Goal: Task Accomplishment & Management: Manage account settings

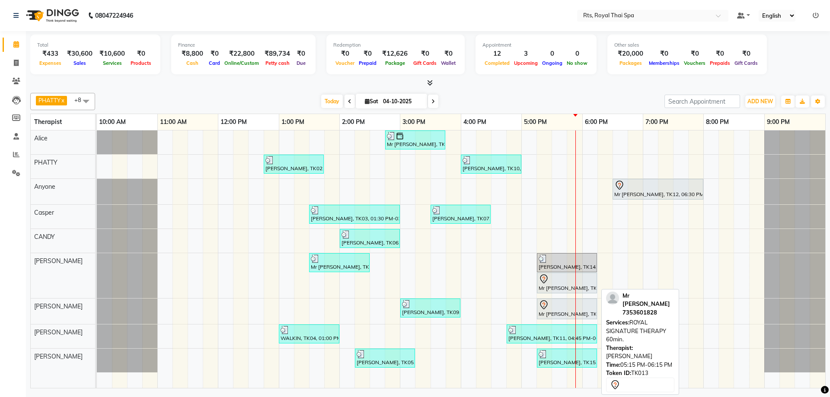
click at [563, 285] on div "Mr [PERSON_NAME], TK13, 05:15 PM-06:15 PM, ROYAL SIGNATURE THERAPY 60min." at bounding box center [567, 283] width 58 height 18
click at [563, 284] on div "Mr [PERSON_NAME], TK13, 05:15 PM-06:15 PM, ROYAL SIGNATURE THERAPY 60min." at bounding box center [567, 283] width 58 height 18
select select "7"
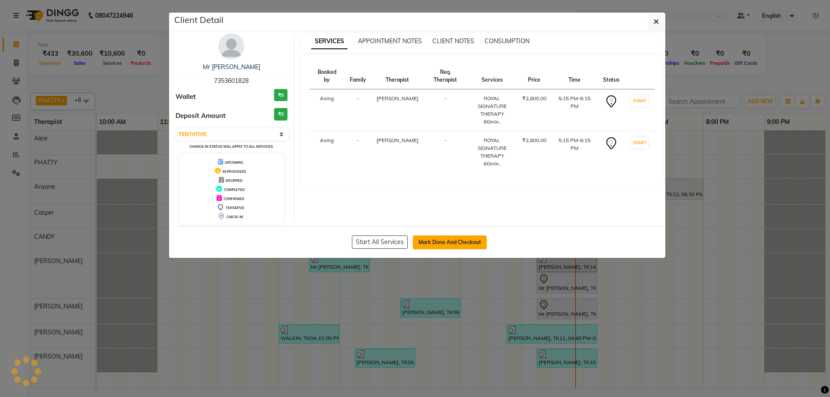
click at [462, 243] on button "Mark Done And Checkout" at bounding box center [450, 243] width 74 height 14
select select "service"
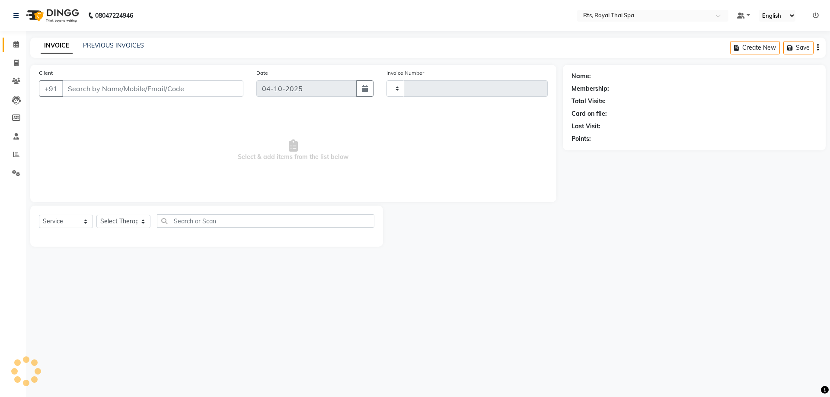
type input "7353601828"
select select "80881"
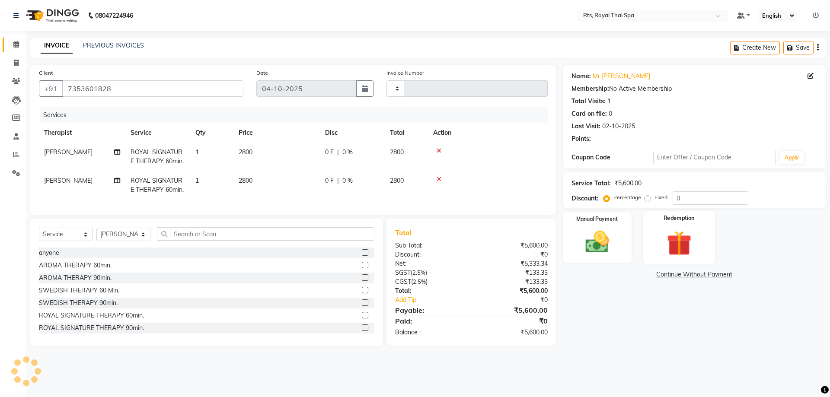
type input "247"
select select "9068"
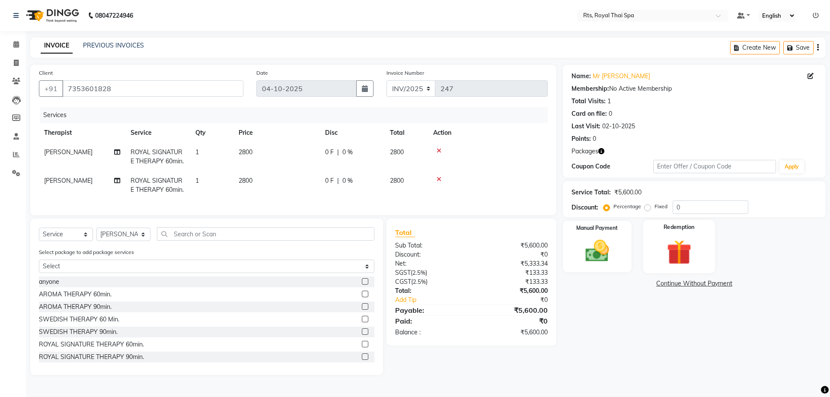
click at [675, 244] on img at bounding box center [679, 252] width 40 height 31
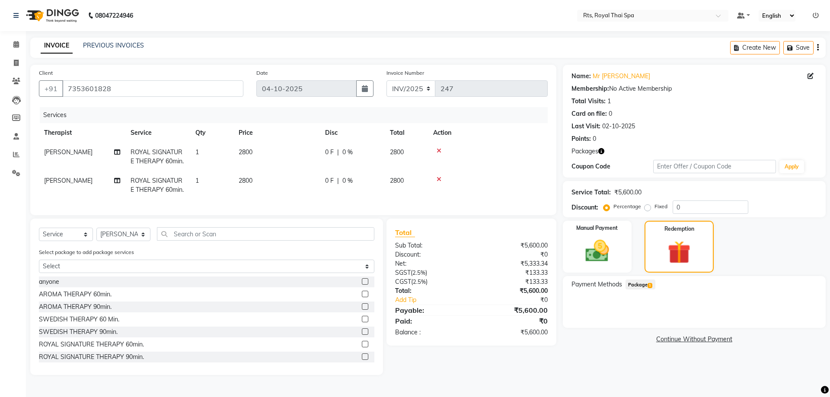
click at [645, 284] on span "Package 1" at bounding box center [641, 285] width 30 height 10
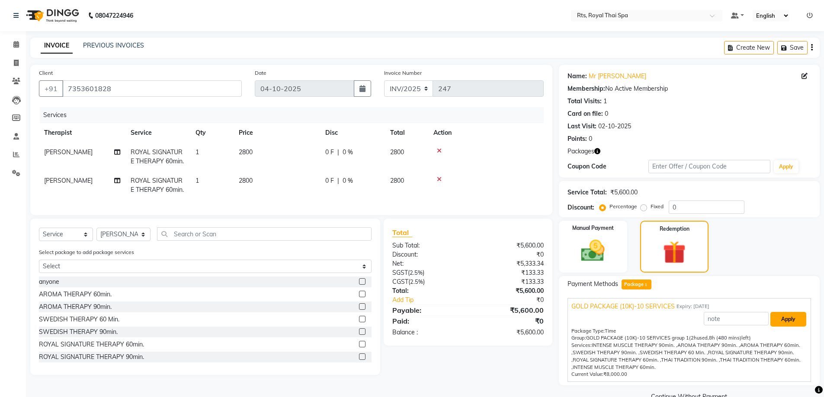
click at [780, 319] on button "Apply" at bounding box center [788, 319] width 36 height 15
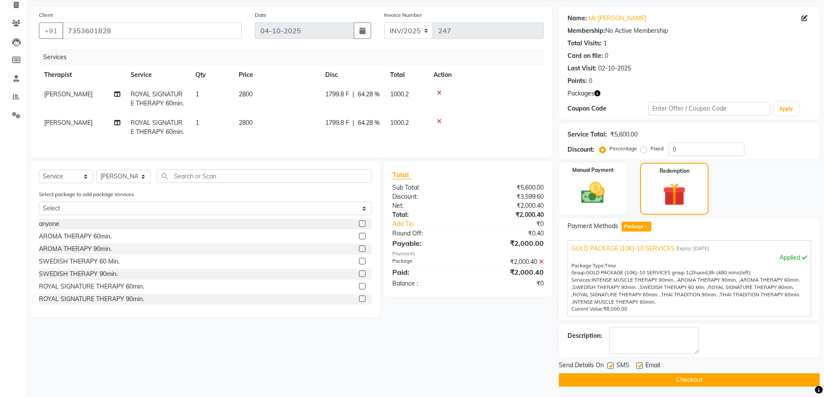
scroll to position [61, 0]
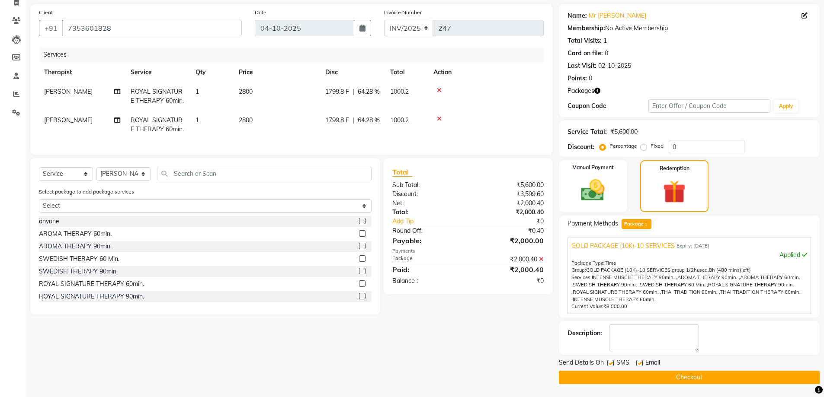
click at [608, 363] on label at bounding box center [610, 363] width 6 height 6
click at [608, 363] on input "checkbox" at bounding box center [610, 364] width 6 height 6
checkbox input "false"
click at [607, 372] on button "Checkout" at bounding box center [689, 377] width 261 height 13
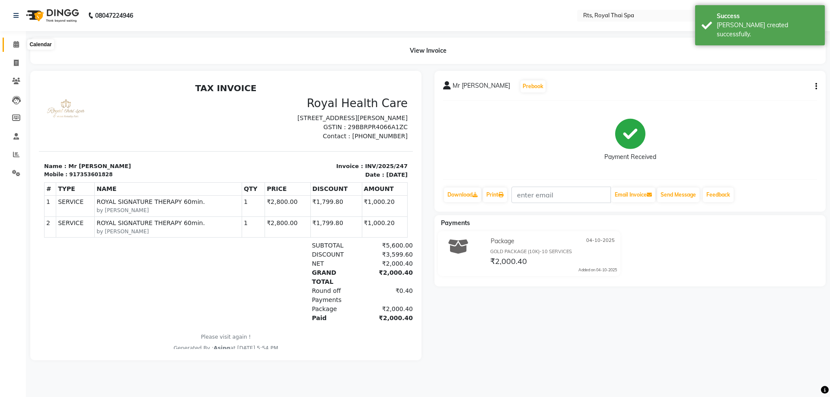
click at [16, 42] on icon at bounding box center [16, 44] width 6 height 6
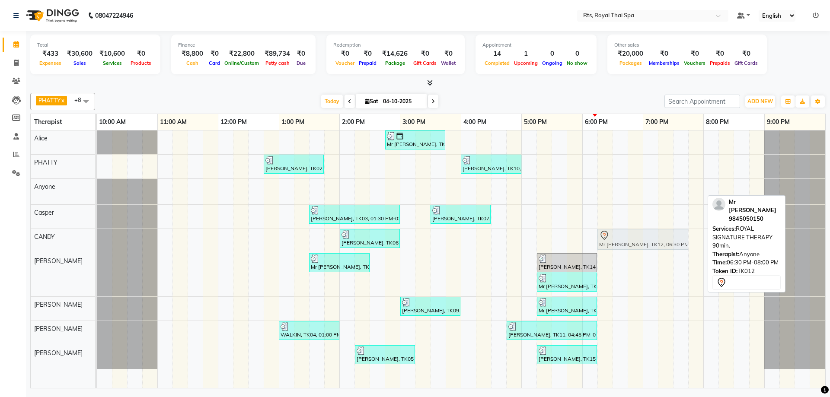
drag, startPoint x: 633, startPoint y: 195, endPoint x: 620, endPoint y: 236, distance: 43.2
click at [618, 246] on tbody "Mr [PERSON_NAME], TK08, 02:45 PM-03:45 PM, ROYAL SIGNATURE THERAPY 60min. [PERS…" at bounding box center [461, 250] width 729 height 239
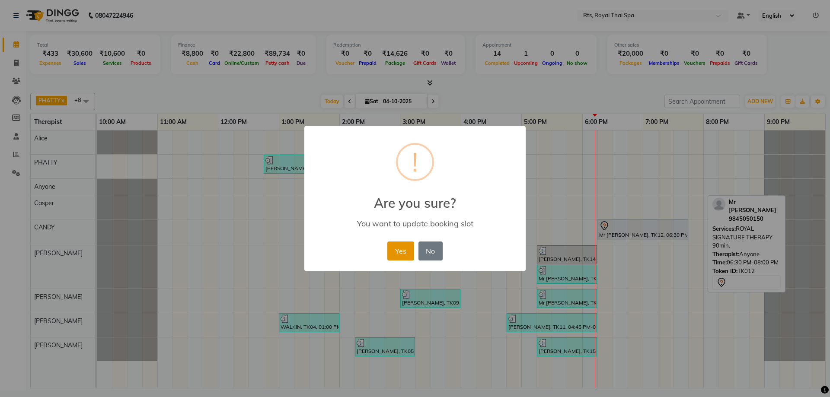
click at [407, 253] on button "Yes" at bounding box center [400, 251] width 26 height 19
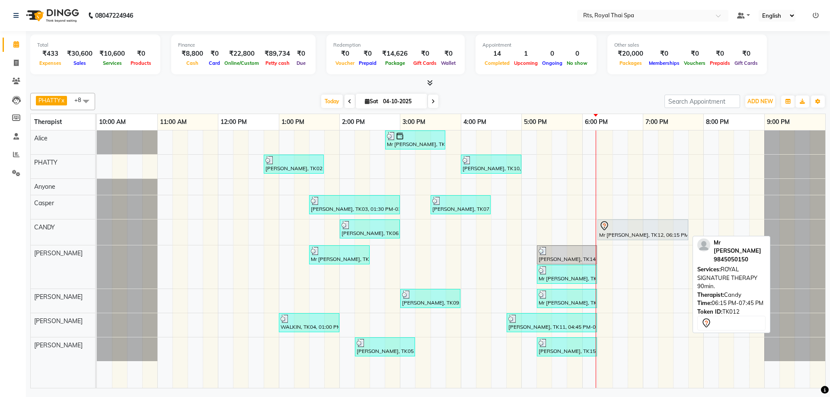
click at [612, 226] on div at bounding box center [642, 226] width 87 height 10
click at [612, 227] on div at bounding box center [642, 226] width 87 height 10
select select "7"
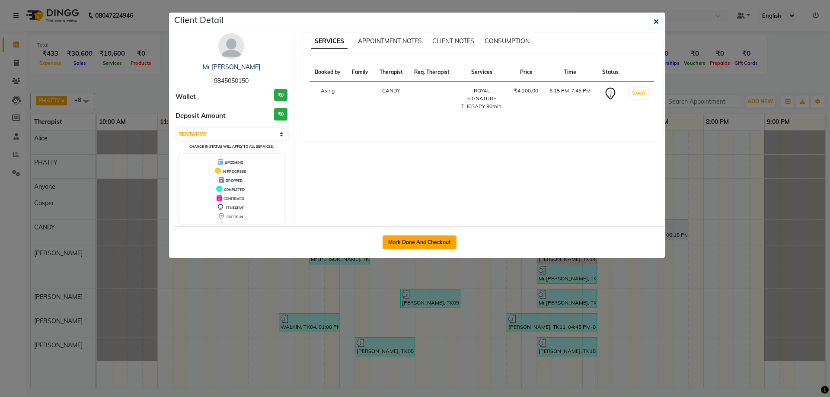
click at [432, 242] on button "Mark Done And Checkout" at bounding box center [420, 243] width 74 height 14
select select "service"
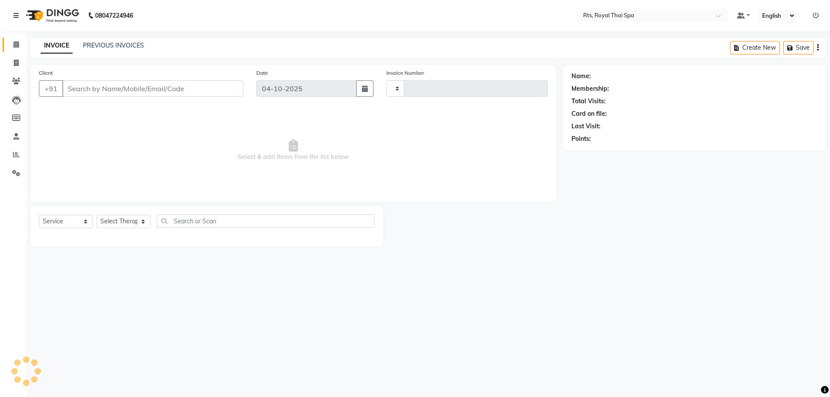
type input "248"
select select "9068"
select select "3"
type input "9845050150"
select select "50979"
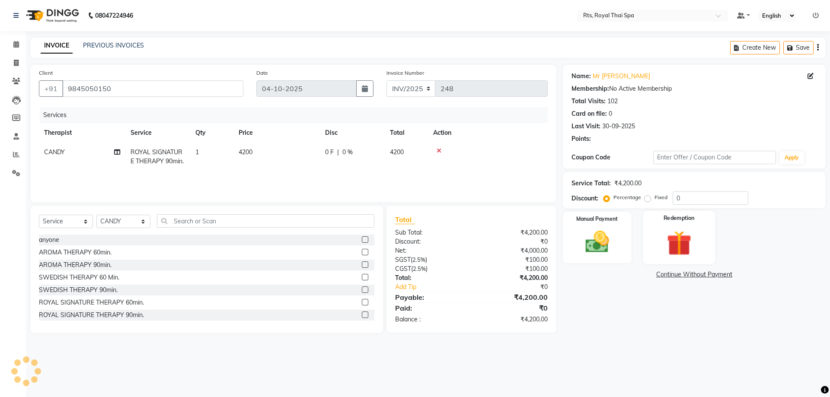
click at [694, 234] on img at bounding box center [679, 243] width 40 height 31
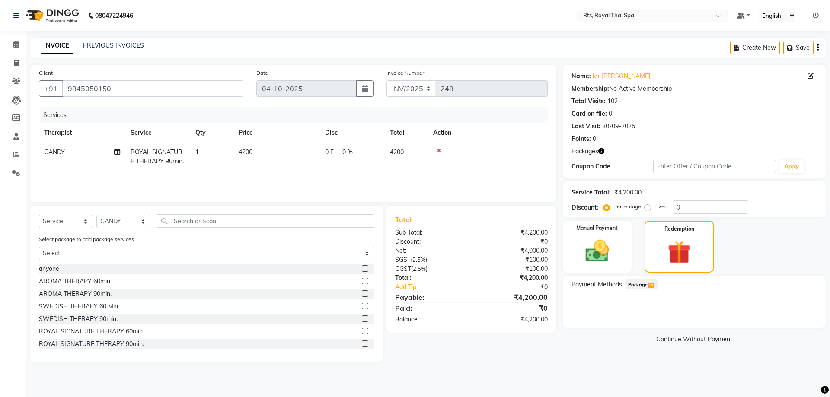
click at [647, 286] on span "Package 10" at bounding box center [642, 285] width 32 height 10
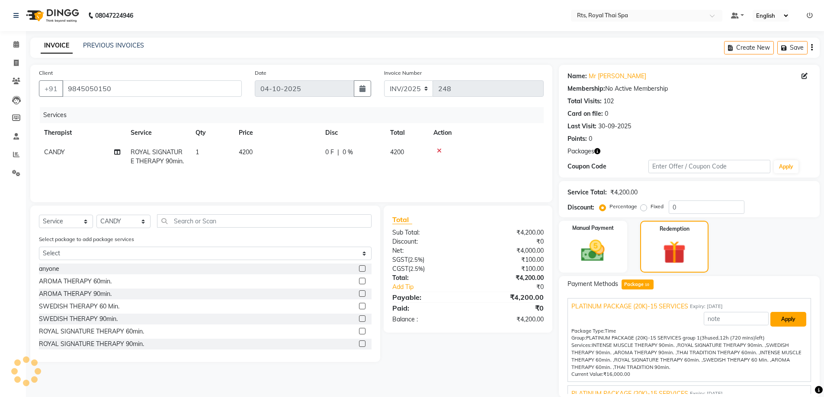
click at [784, 317] on button "Apply" at bounding box center [788, 319] width 36 height 15
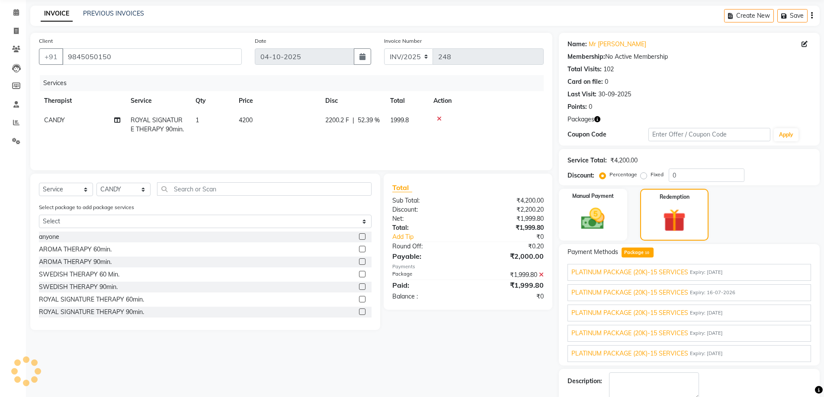
scroll to position [80, 0]
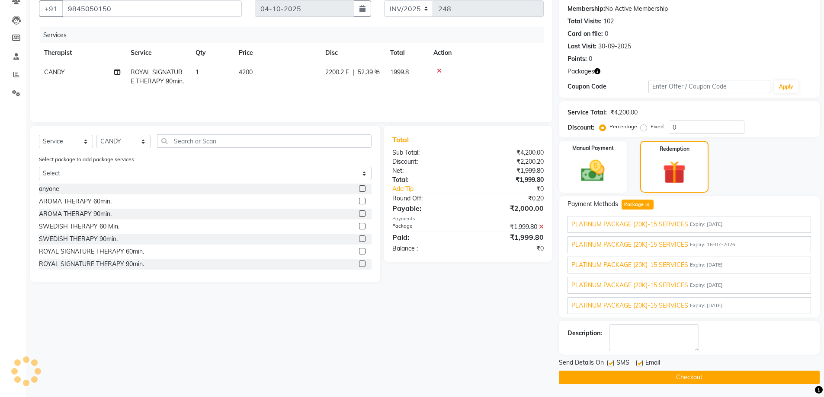
click at [610, 363] on label at bounding box center [610, 363] width 6 height 6
click at [610, 363] on input "checkbox" at bounding box center [610, 364] width 6 height 6
checkbox input "false"
click at [615, 378] on button "Checkout" at bounding box center [689, 377] width 261 height 13
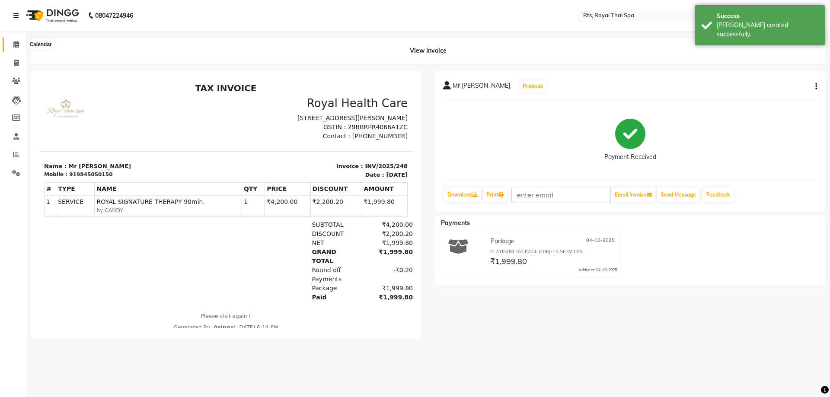
click at [13, 42] on span at bounding box center [16, 45] width 15 height 10
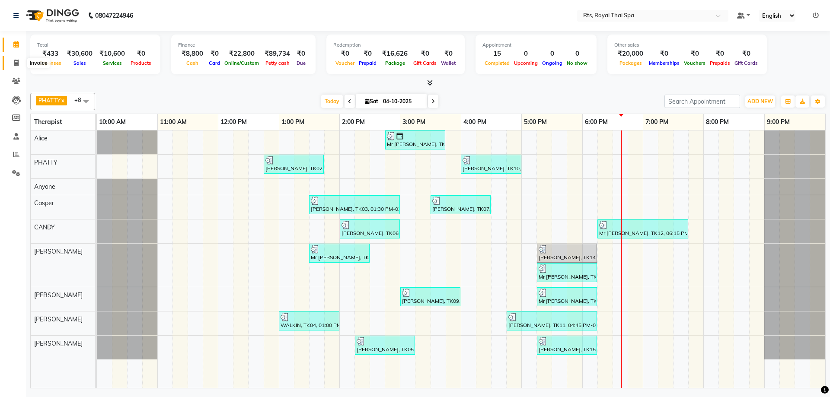
click at [21, 64] on span at bounding box center [16, 63] width 15 height 10
select select "service"
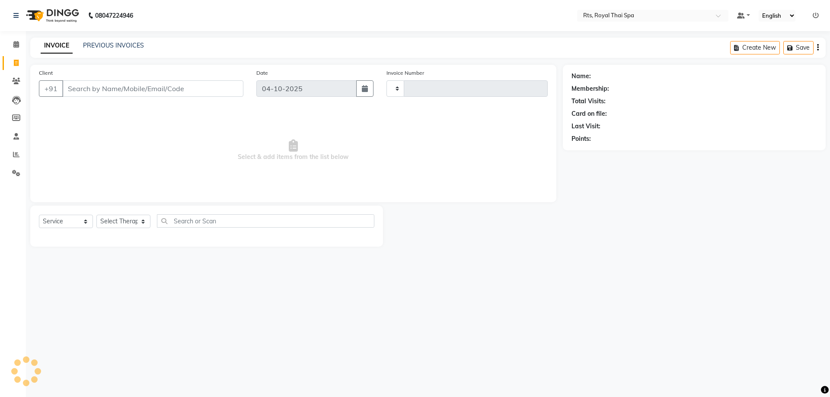
type input "249"
select select "9068"
click at [113, 49] on div "PREVIOUS INVOICES" at bounding box center [113, 45] width 61 height 9
click at [125, 45] on link "PREVIOUS INVOICES" at bounding box center [113, 46] width 61 height 8
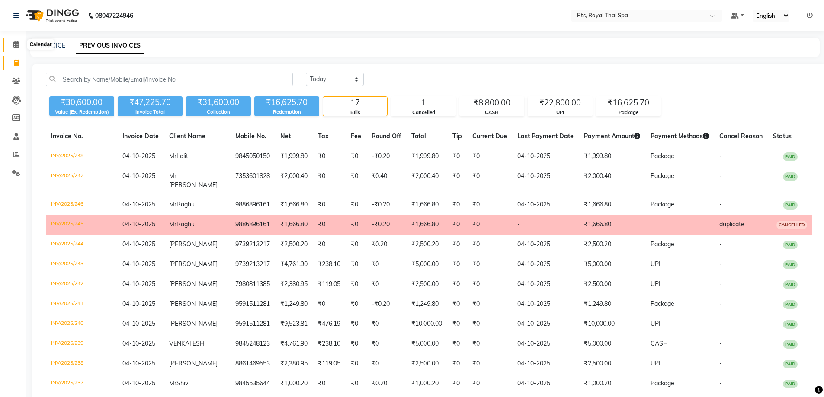
click at [15, 44] on icon at bounding box center [16, 44] width 6 height 6
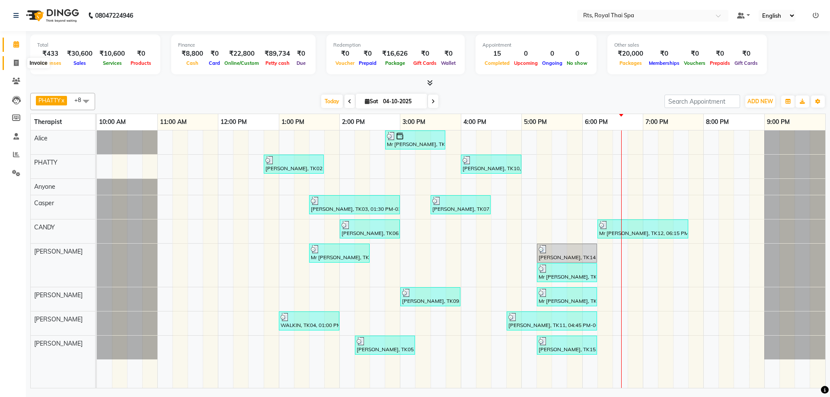
drag, startPoint x: 17, startPoint y: 64, endPoint x: 22, endPoint y: 61, distance: 5.8
click at [18, 63] on icon at bounding box center [16, 63] width 5 height 6
select select "service"
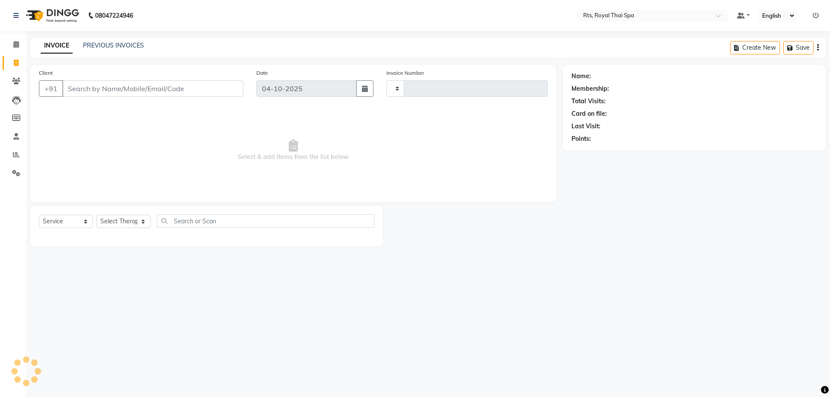
type input "249"
select select "9068"
click at [101, 45] on link "PREVIOUS INVOICES" at bounding box center [113, 46] width 61 height 8
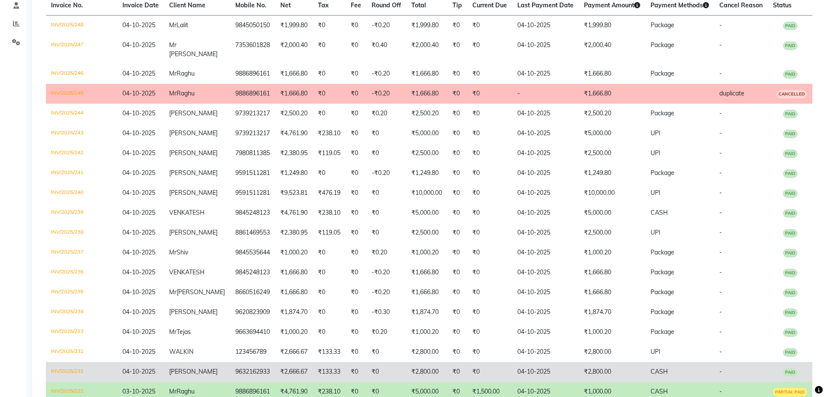
scroll to position [88, 0]
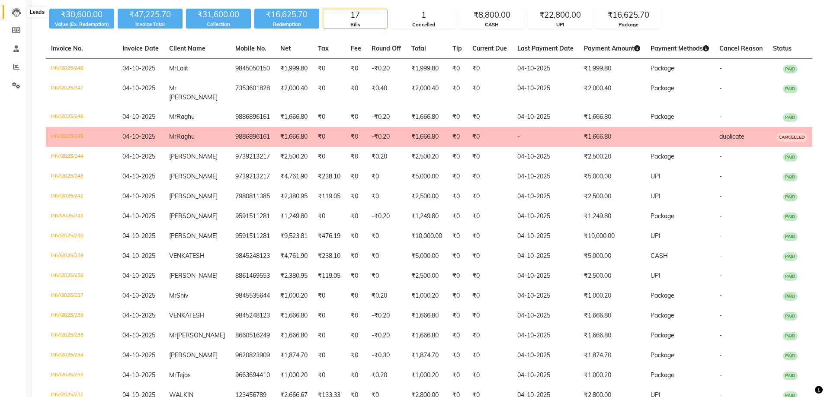
click at [17, 10] on icon at bounding box center [16, 12] width 9 height 9
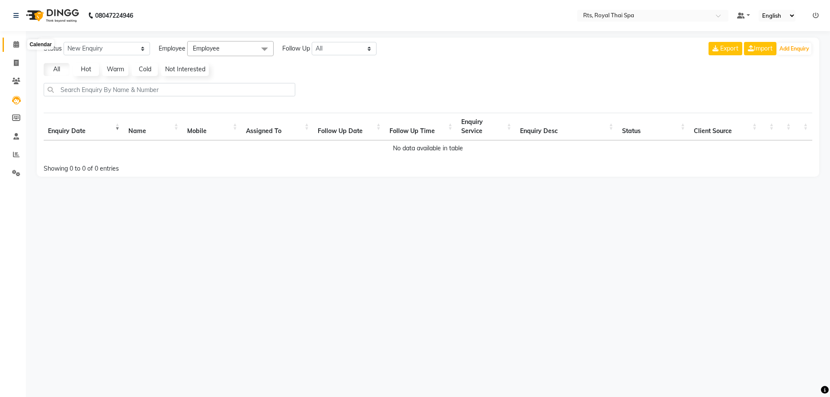
click at [19, 47] on icon at bounding box center [16, 44] width 6 height 6
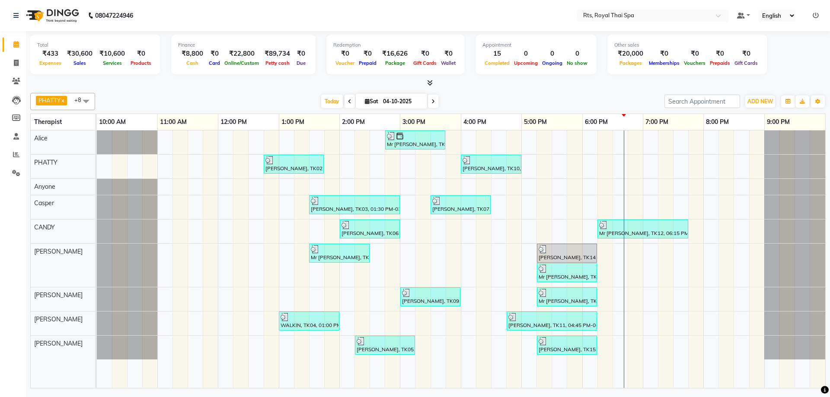
click at [432, 100] on icon at bounding box center [433, 101] width 3 height 5
type input "05-10-2025"
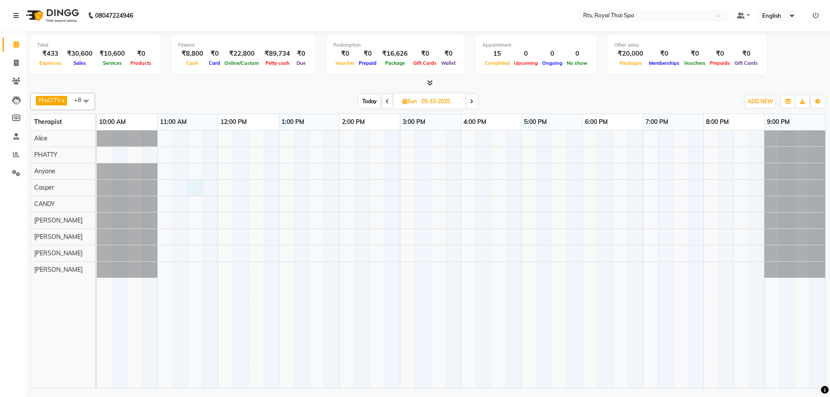
click at [195, 189] on div at bounding box center [461, 260] width 729 height 258
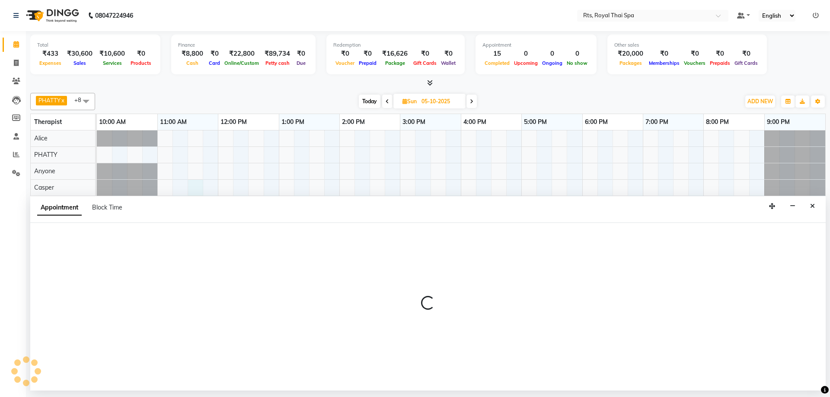
select select "39991"
select select "690"
select select "tentative"
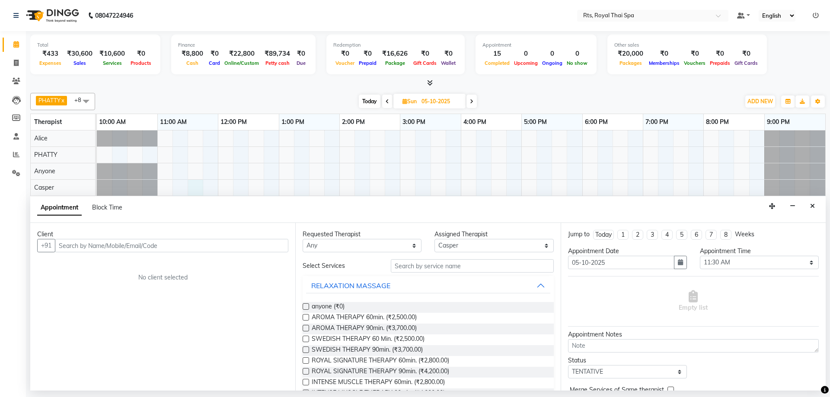
click at [172, 247] on input "text" at bounding box center [172, 245] width 234 height 13
click at [112, 267] on span "98863394" at bounding box center [111, 264] width 35 height 9
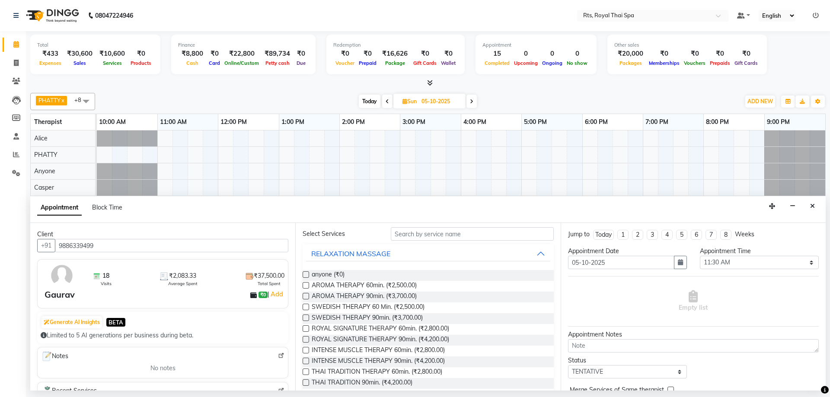
scroll to position [86, 0]
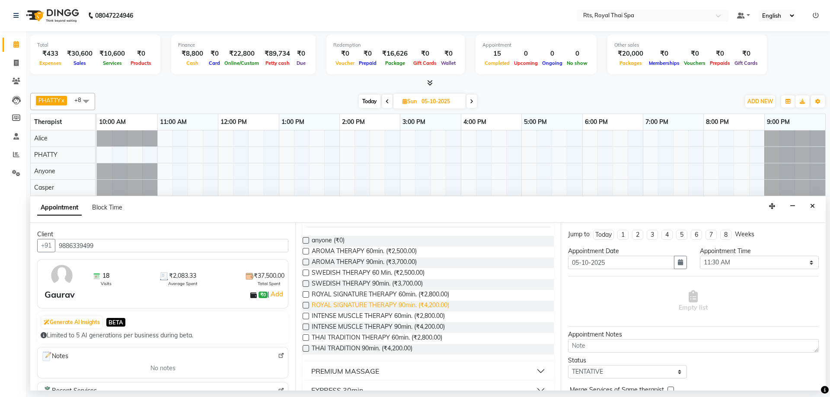
type input "9886339499"
click at [440, 305] on span "ROYAL SIGNATURE THERAPY 90min. (₹4,200.00)" at bounding box center [381, 306] width 138 height 11
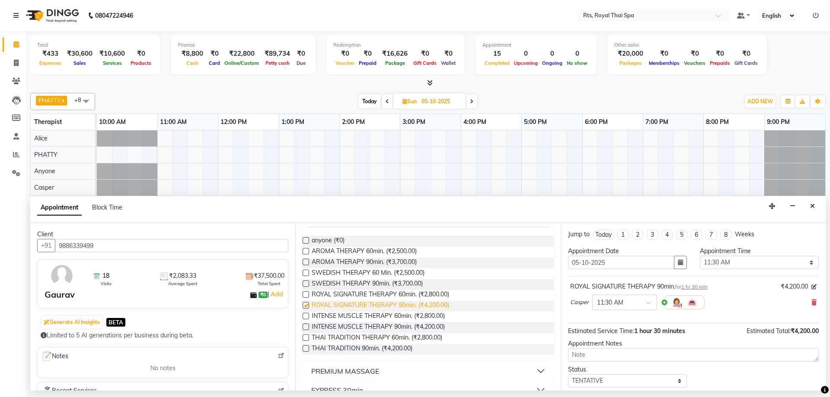
checkbox input "false"
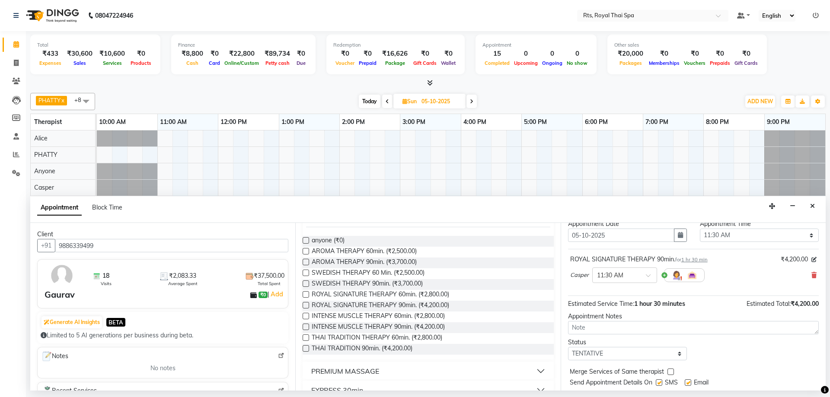
scroll to position [51, 0]
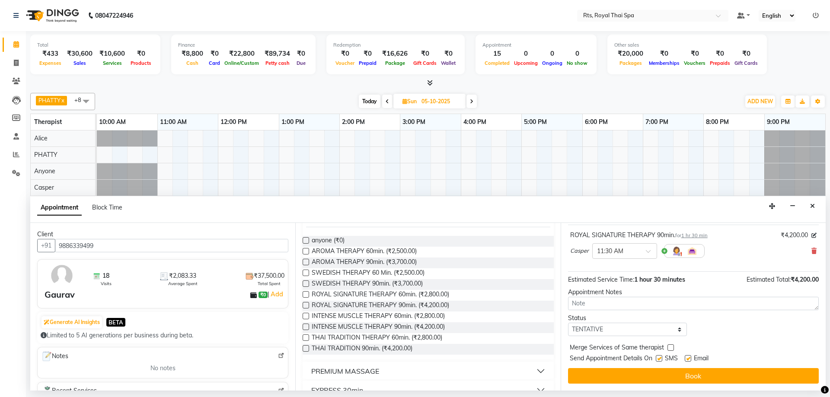
click at [660, 362] on label at bounding box center [659, 358] width 6 height 6
click at [660, 362] on input "checkbox" at bounding box center [659, 360] width 6 height 6
checkbox input "false"
click at [660, 372] on button "Book" at bounding box center [693, 376] width 251 height 16
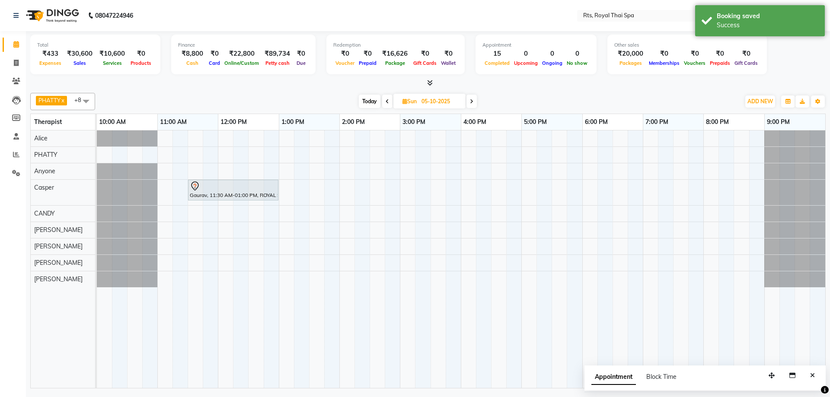
click at [366, 101] on span "Today" at bounding box center [370, 101] width 22 height 13
type input "04-10-2025"
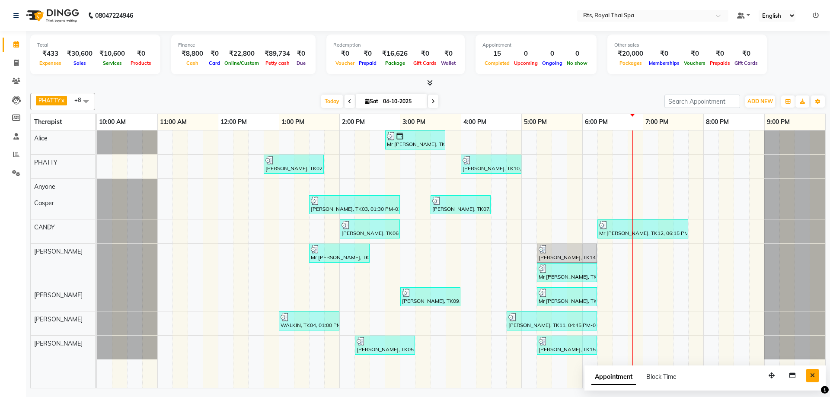
click at [815, 377] on button "Close" at bounding box center [813, 375] width 13 height 13
click at [663, 187] on div "Mr [PERSON_NAME], TK08, 02:45 PM-03:45 PM, ROYAL SIGNATURE THERAPY 60min. [PERS…" at bounding box center [461, 260] width 729 height 258
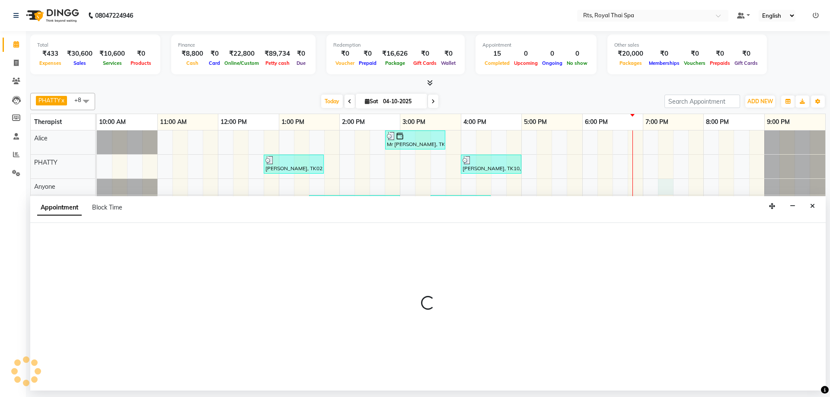
select select "39979"
select select "1155"
select select "tentative"
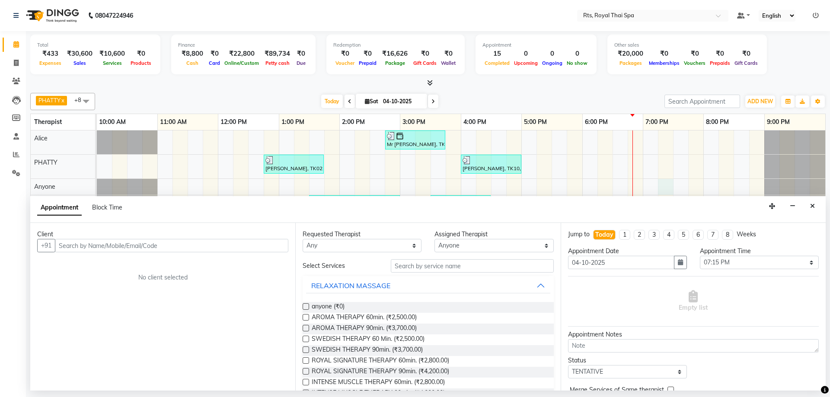
click at [250, 242] on input "text" at bounding box center [172, 245] width 234 height 13
click at [247, 247] on input "text" at bounding box center [172, 245] width 234 height 13
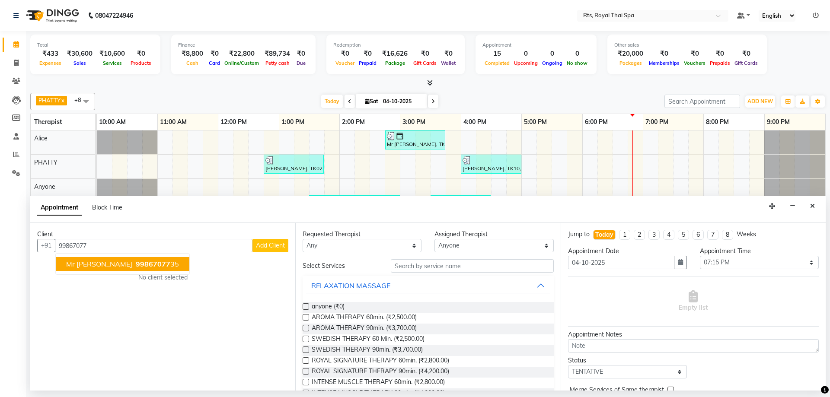
drag, startPoint x: 138, startPoint y: 266, endPoint x: 131, endPoint y: 270, distance: 7.9
click at [137, 267] on ngb-highlight "99867077 35" at bounding box center [156, 264] width 45 height 9
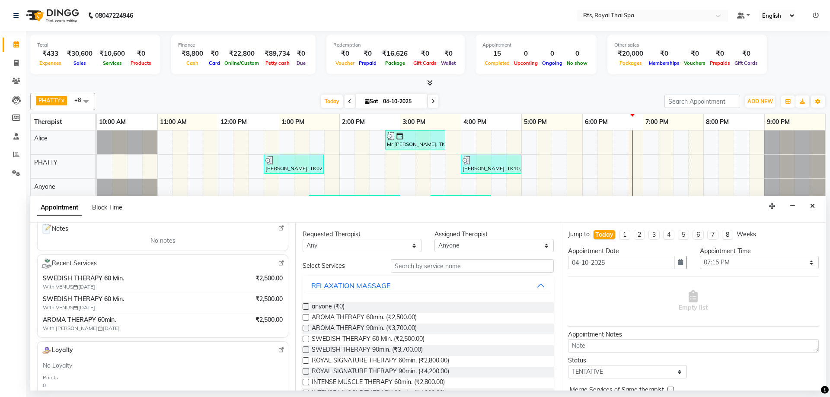
scroll to position [130, 0]
type input "9986707735"
click at [407, 340] on span "SWEDISH THERAPY 60 Min. (₹2,500.00)" at bounding box center [368, 340] width 113 height 11
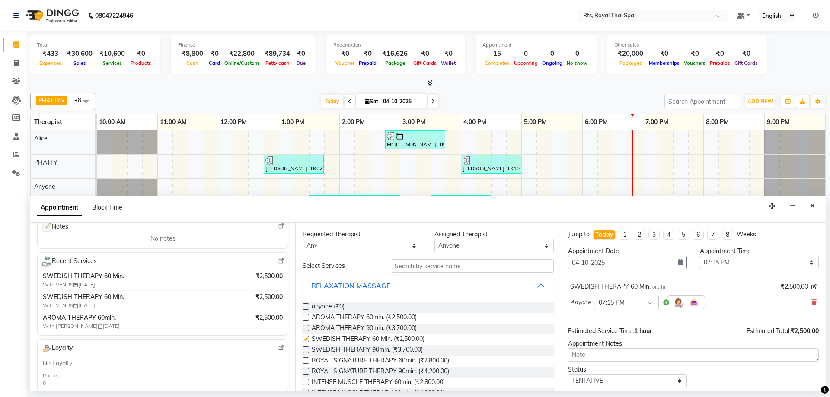
checkbox input "false"
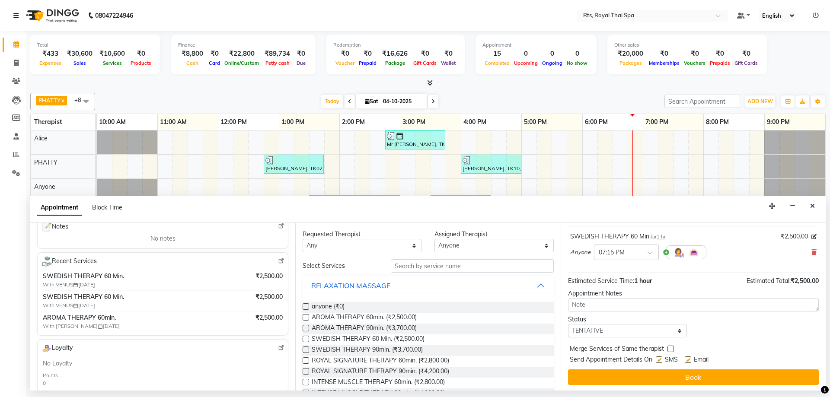
scroll to position [51, 0]
click at [658, 360] on label at bounding box center [659, 358] width 6 height 6
click at [658, 360] on input "checkbox" at bounding box center [659, 360] width 6 height 6
checkbox input "false"
click at [659, 373] on button "Book" at bounding box center [693, 376] width 251 height 16
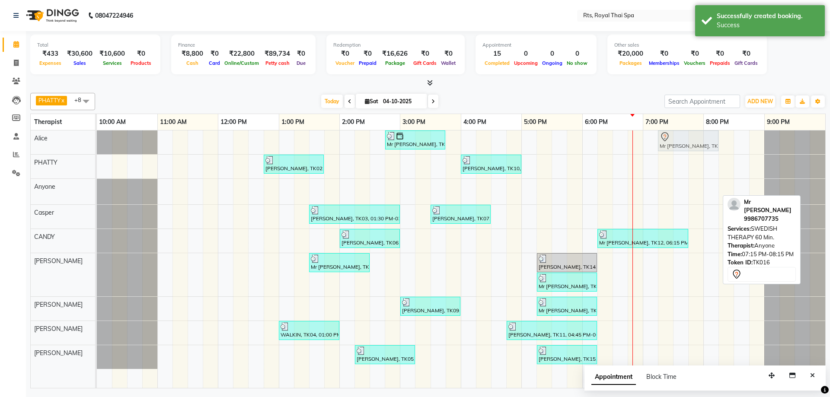
drag, startPoint x: 674, startPoint y: 191, endPoint x: 677, endPoint y: 138, distance: 53.3
click at [677, 138] on tbody "Mr [PERSON_NAME], TK08, 02:45 PM-03:45 PM, ROYAL SIGNATURE THERAPY 60min. Mr [P…" at bounding box center [461, 250] width 729 height 239
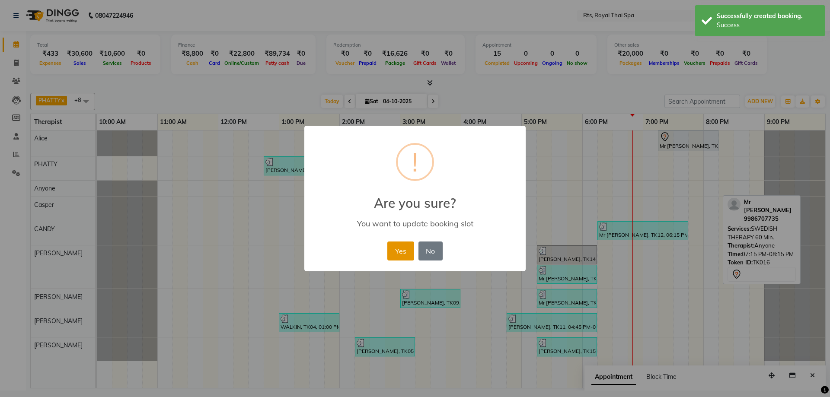
click at [397, 250] on button "Yes" at bounding box center [400, 251] width 26 height 19
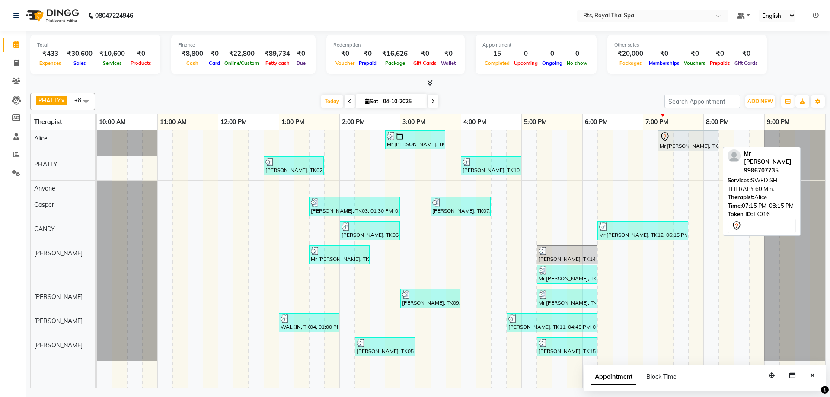
click at [679, 142] on div "Mr [PERSON_NAME], TK16, 07:15 PM-08:15 PM, SWEDISH THERAPY 60 Min." at bounding box center [688, 141] width 59 height 18
click at [695, 139] on div at bounding box center [688, 137] width 57 height 10
select select "7"
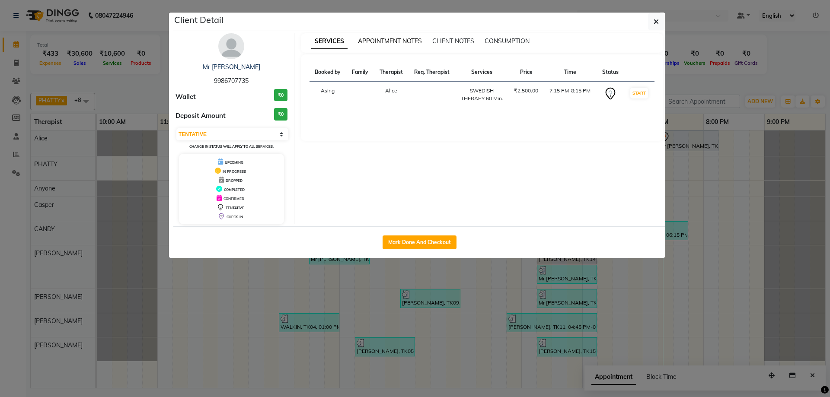
click at [408, 39] on span "APPOINTMENT NOTES" at bounding box center [390, 41] width 64 height 8
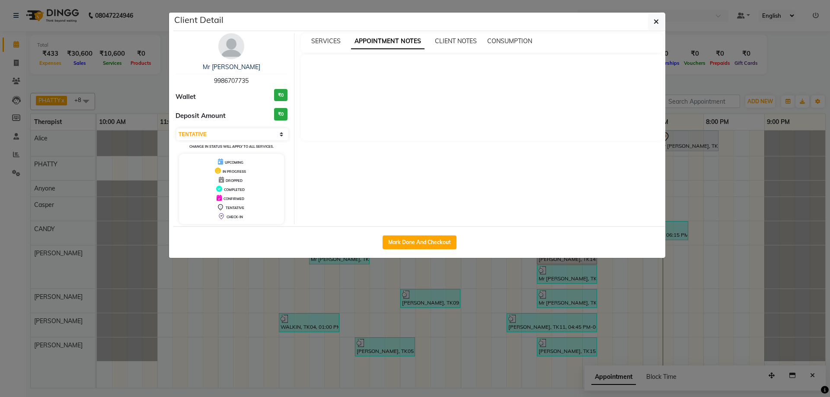
click at [234, 49] on img at bounding box center [231, 46] width 26 height 26
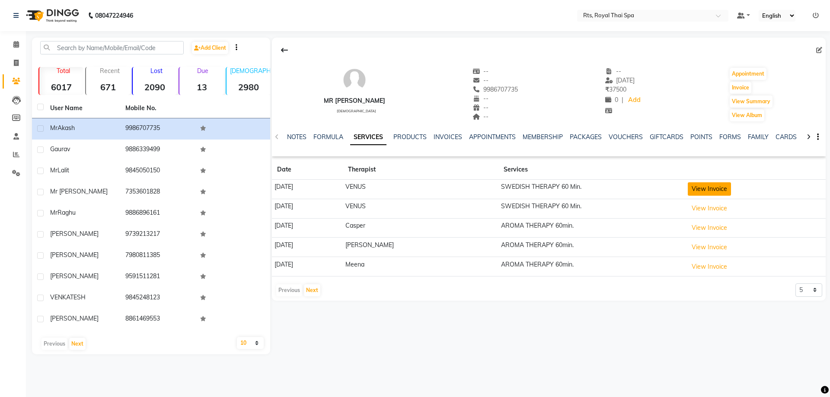
click at [702, 190] on button "View Invoice" at bounding box center [709, 188] width 43 height 13
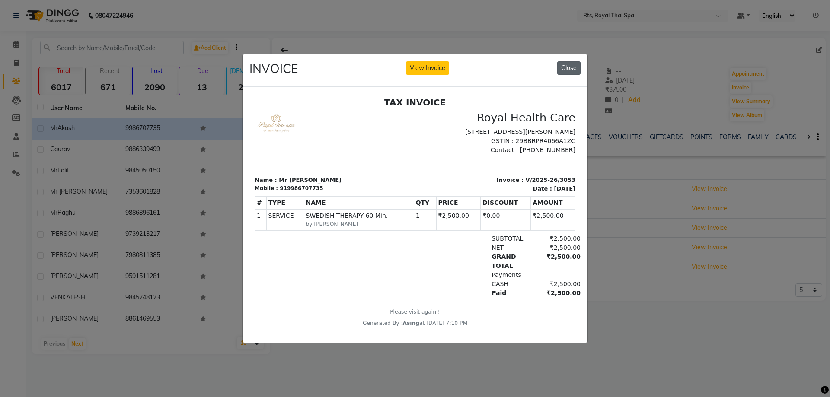
click at [573, 69] on button "Close" at bounding box center [568, 67] width 23 height 13
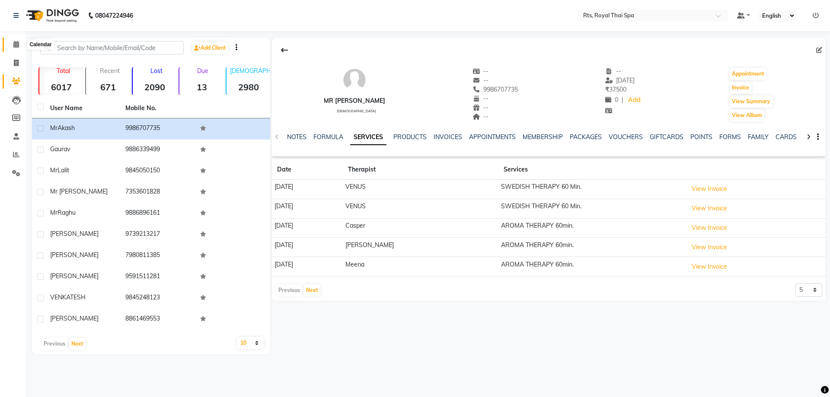
click at [16, 46] on icon at bounding box center [16, 44] width 6 height 6
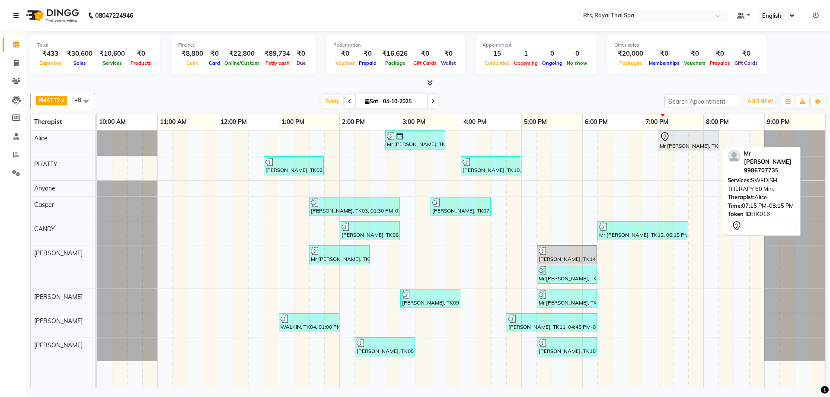
click at [690, 137] on div at bounding box center [688, 137] width 57 height 10
select select "7"
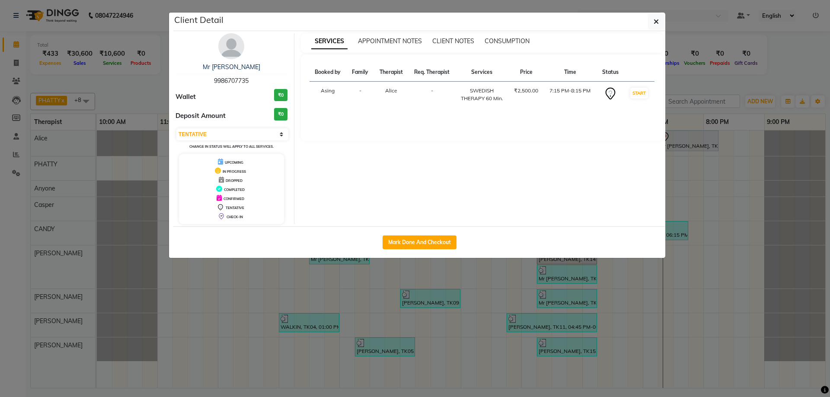
click at [219, 40] on div "Mr [PERSON_NAME] 9986707735 Wallet ₹0 Deposit Amount ₹0 Select IN SERVICE CONFI…" at bounding box center [231, 128] width 125 height 191
click at [235, 49] on img at bounding box center [231, 46] width 26 height 26
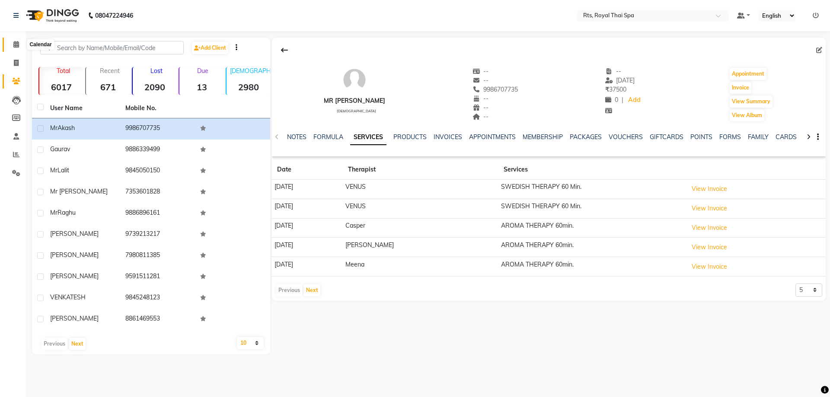
click at [14, 46] on icon at bounding box center [16, 44] width 6 height 6
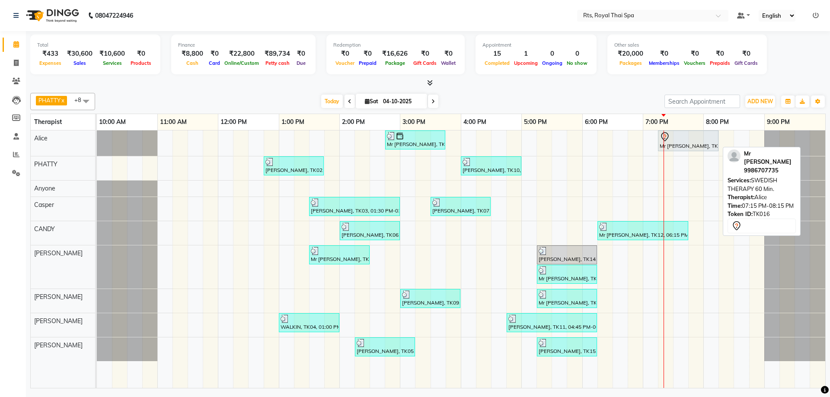
click at [686, 142] on div "Mr [PERSON_NAME], TK16, 07:15 PM-08:15 PM, SWEDISH THERAPY 60 Min." at bounding box center [688, 141] width 59 height 18
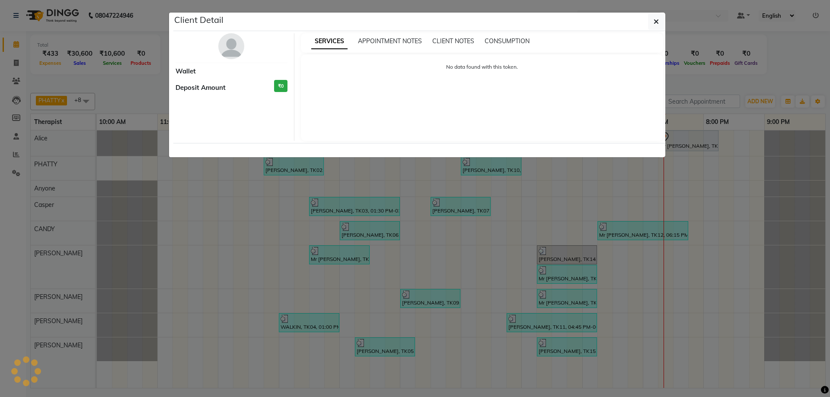
select select "7"
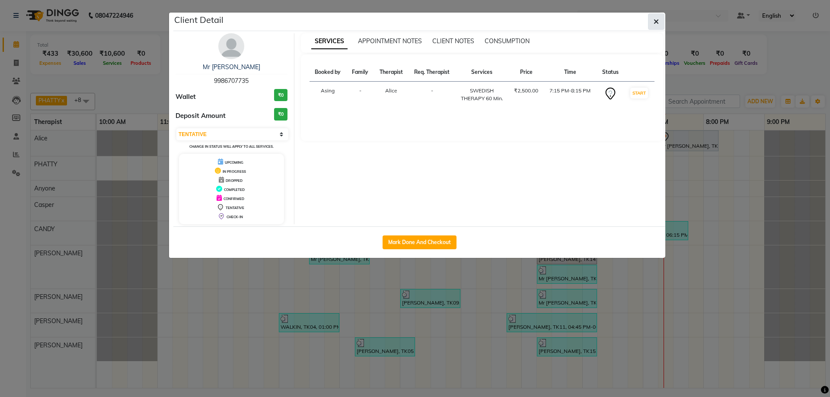
click at [650, 23] on button "button" at bounding box center [656, 21] width 16 height 16
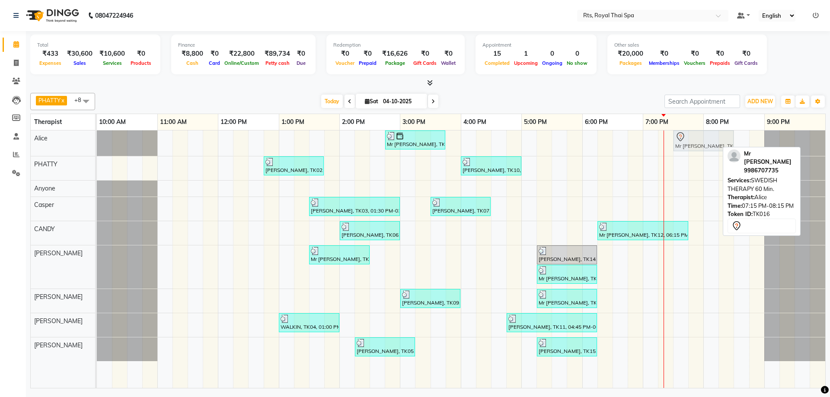
drag, startPoint x: 665, startPoint y: 142, endPoint x: 683, endPoint y: 140, distance: 18.3
click at [97, 140] on div "Mr [PERSON_NAME], TK08, 02:45 PM-03:45 PM, ROYAL SIGNATURE THERAPY 60min. Mr [P…" at bounding box center [97, 144] width 0 height 26
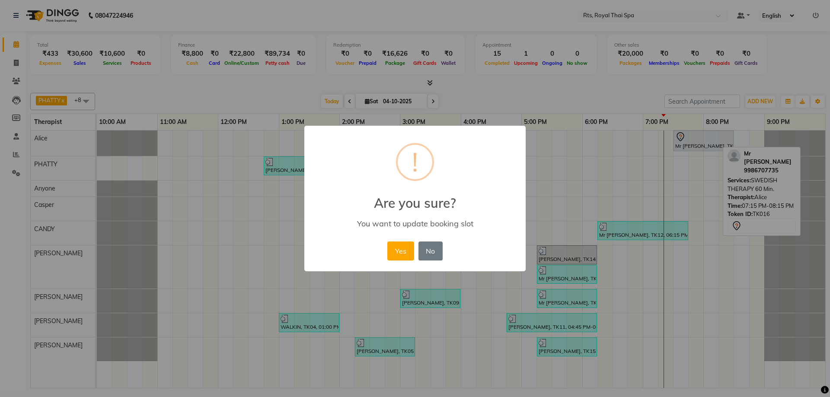
drag, startPoint x: 403, startPoint y: 249, endPoint x: 579, endPoint y: 206, distance: 180.4
click at [403, 250] on button "Yes" at bounding box center [400, 251] width 26 height 19
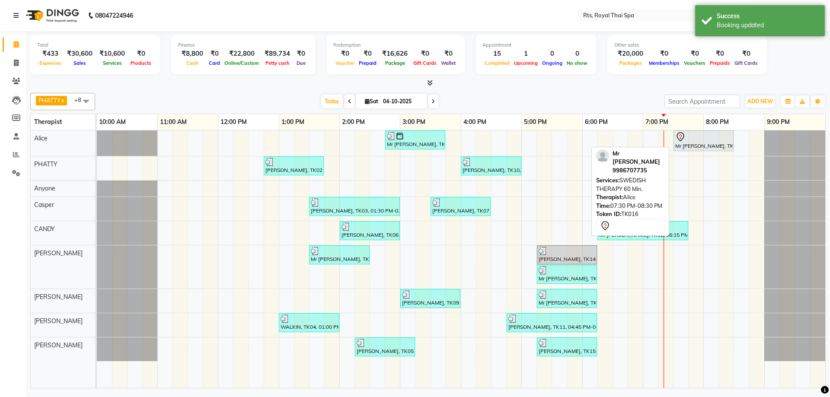
click at [699, 141] on div at bounding box center [704, 137] width 57 height 10
click at [698, 141] on div at bounding box center [704, 137] width 57 height 10
select select "7"
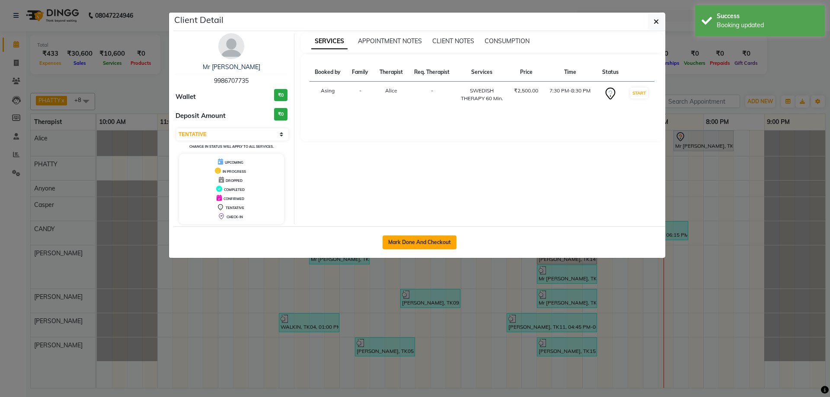
click at [438, 238] on button "Mark Done And Checkout" at bounding box center [420, 243] width 74 height 14
select select "service"
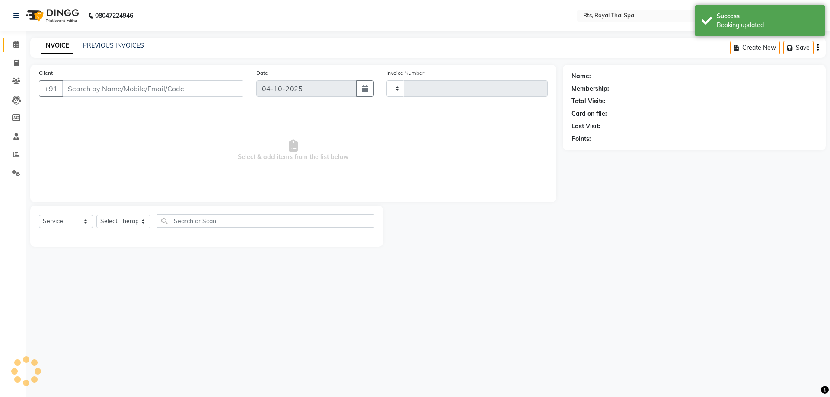
type input "249"
select select "9068"
type input "9986707735"
select select "34830"
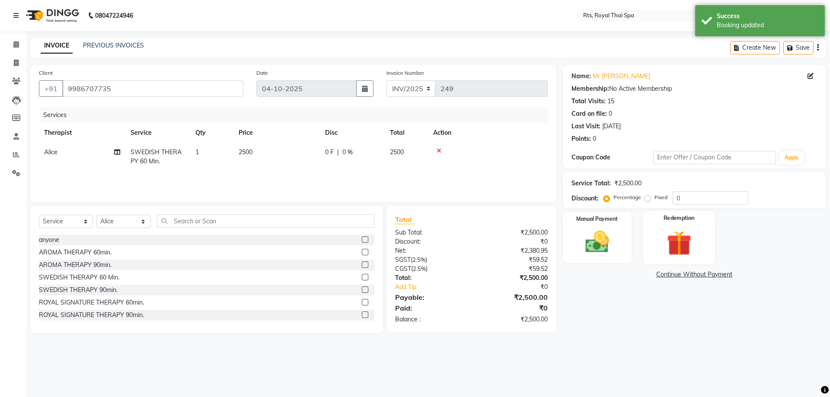
click at [682, 239] on img at bounding box center [679, 243] width 40 height 31
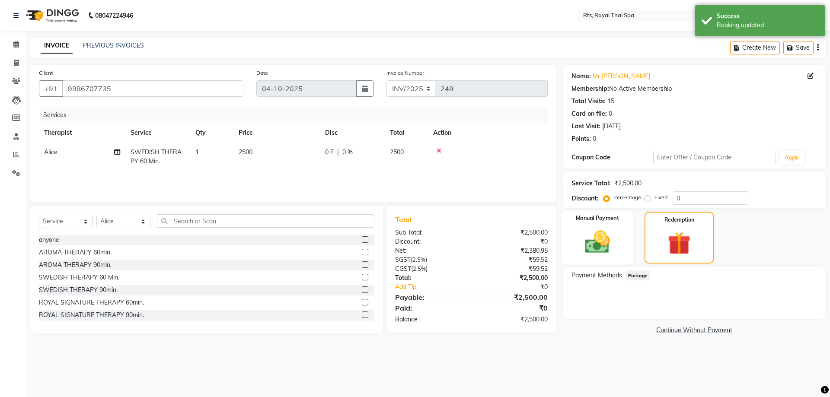
click at [619, 247] on div "Manual Payment" at bounding box center [597, 238] width 72 height 54
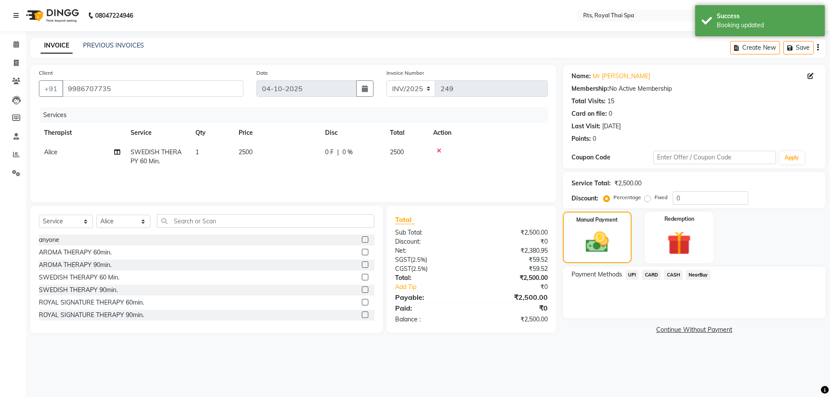
click at [676, 276] on span "CASH" at bounding box center [673, 275] width 19 height 10
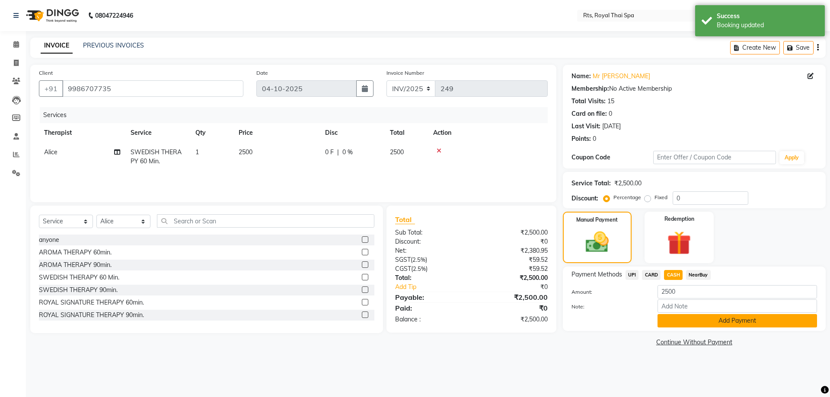
click at [676, 326] on button "Add Payment" at bounding box center [738, 320] width 160 height 13
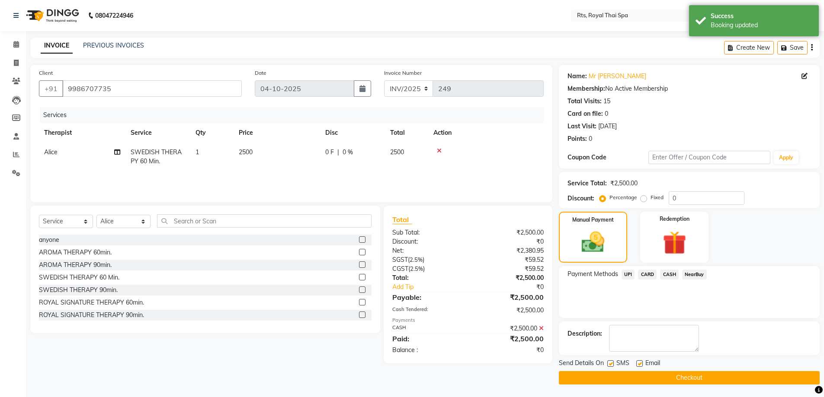
click at [614, 363] on div "SMS" at bounding box center [621, 364] width 29 height 11
click at [612, 365] on label at bounding box center [610, 364] width 6 height 6
click at [612, 365] on input "checkbox" at bounding box center [610, 365] width 6 height 6
checkbox input "false"
click at [616, 373] on button "Checkout" at bounding box center [689, 377] width 261 height 13
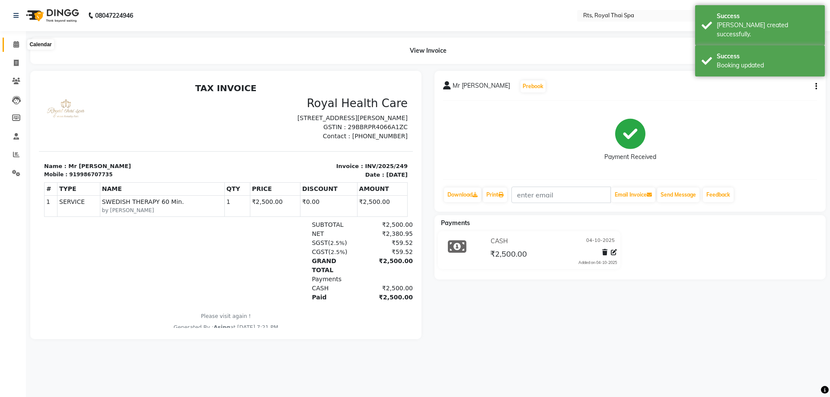
drag, startPoint x: 18, startPoint y: 42, endPoint x: 13, endPoint y: 45, distance: 5.4
click at [16, 44] on icon at bounding box center [16, 44] width 6 height 6
